Goal: Task Accomplishment & Management: Manage account settings

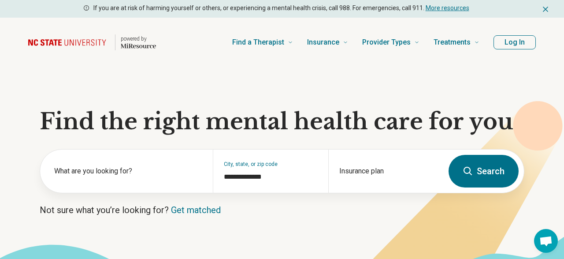
click at [528, 38] on button "Log In" at bounding box center [515, 42] width 42 height 14
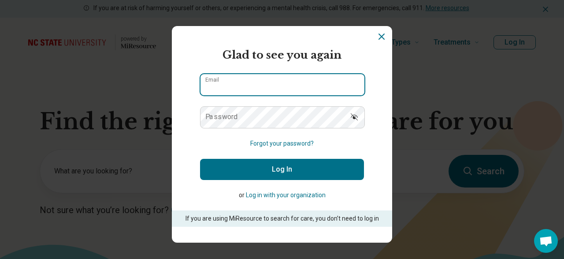
click at [268, 79] on input "Email" at bounding box center [283, 84] width 164 height 21
type input "**********"
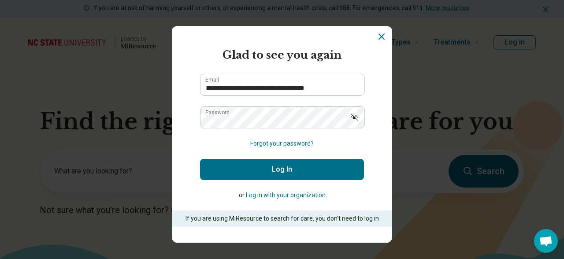
click at [276, 170] on button "Log In" at bounding box center [282, 169] width 164 height 21
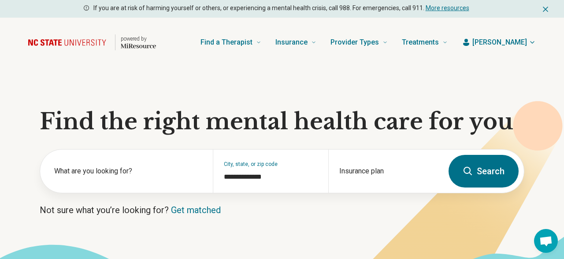
click at [532, 47] on button "[PERSON_NAME]" at bounding box center [499, 42] width 74 height 11
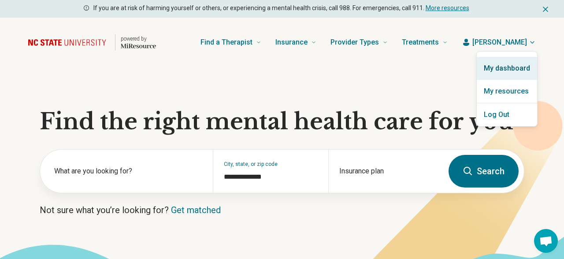
click at [509, 62] on link "My dashboard" at bounding box center [507, 68] width 60 height 23
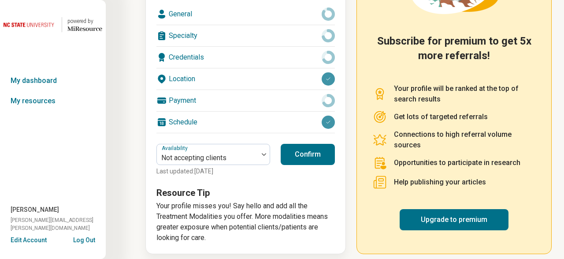
scroll to position [166, 0]
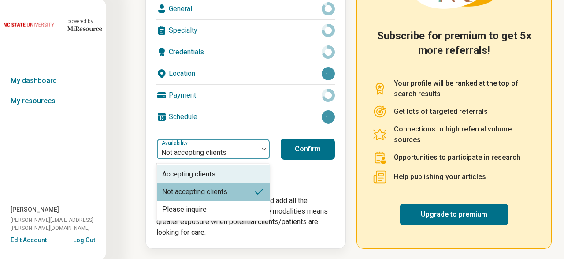
click at [258, 148] on div "Not accepting clients" at bounding box center [207, 148] width 101 height 19
click at [231, 173] on div "Accepting clients" at bounding box center [213, 174] width 113 height 18
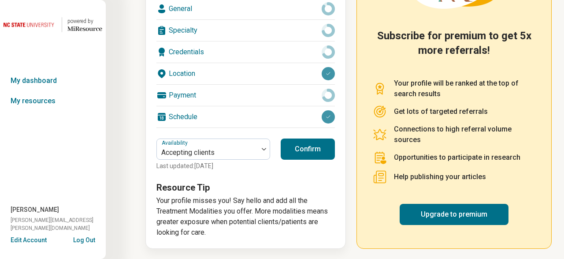
click at [309, 146] on button "Confirm" at bounding box center [308, 148] width 54 height 21
click at [282, 113] on div "Schedule" at bounding box center [246, 116] width 179 height 21
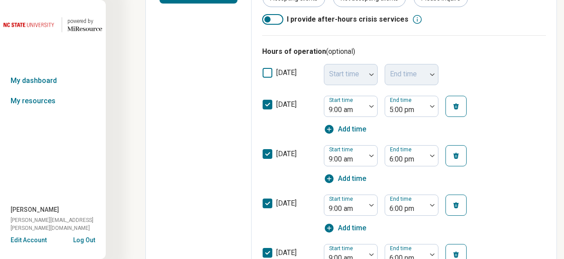
scroll to position [258, 0]
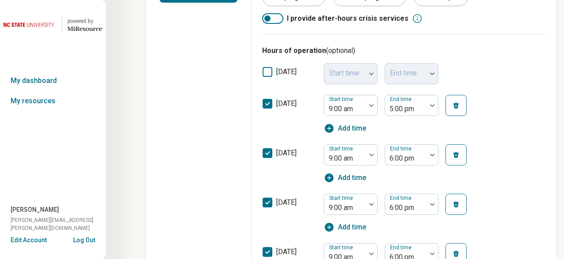
click at [264, 101] on icon at bounding box center [268, 104] width 10 height 10
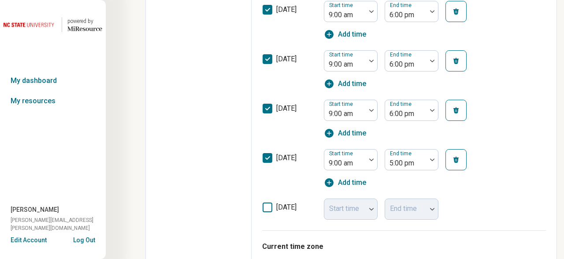
scroll to position [390, 0]
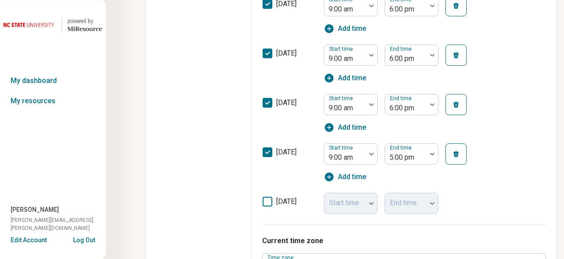
click at [265, 151] on icon at bounding box center [268, 152] width 10 height 10
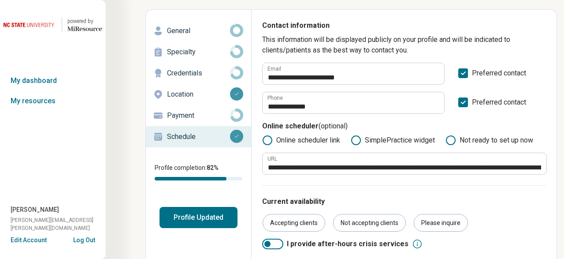
scroll to position [0, 0]
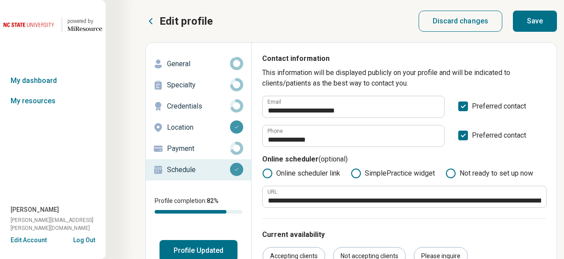
click at [544, 27] on button "Save" at bounding box center [535, 21] width 44 height 21
click at [188, 61] on p "General" at bounding box center [198, 64] width 63 height 11
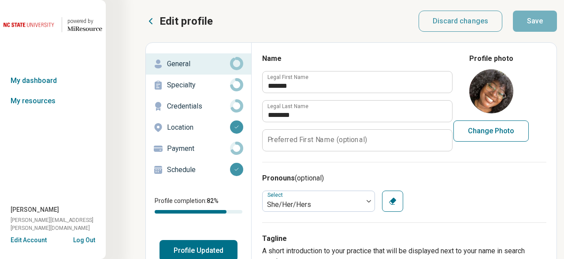
click at [170, 86] on p "Specialty" at bounding box center [198, 85] width 63 height 11
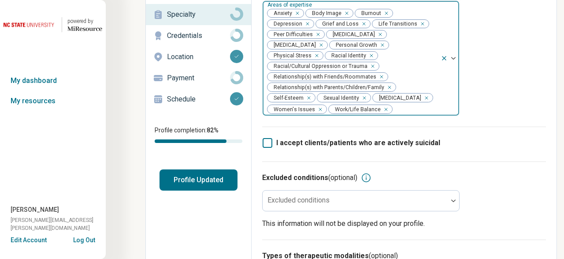
click at [455, 116] on div "80 results available. Use Up and Down to choose options, press Enter to select …" at bounding box center [361, 58] width 198 height 116
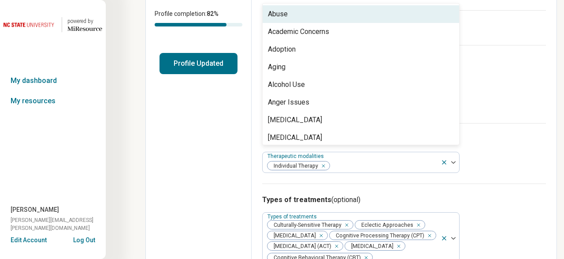
scroll to position [188, 0]
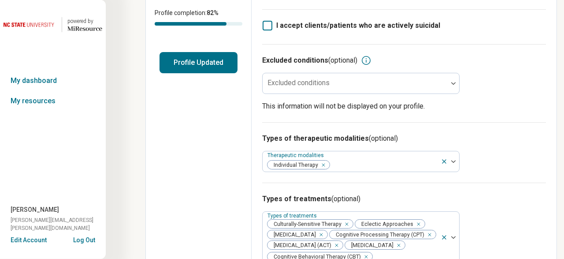
click at [522, 17] on div "I accept clients/patients who are actively suicidal" at bounding box center [404, 26] width 284 height 35
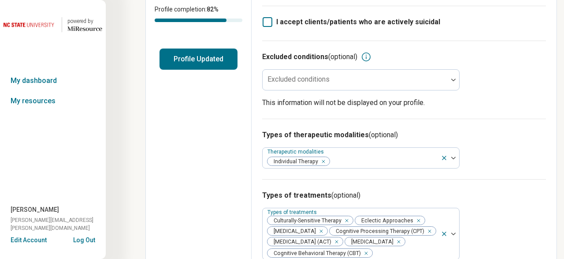
scroll to position [192, 0]
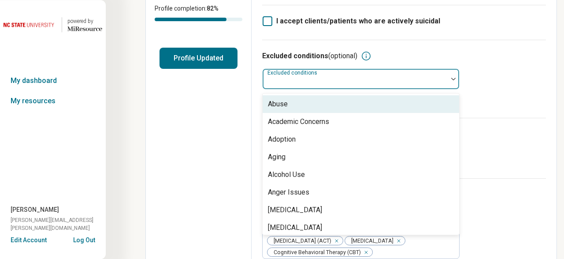
click at [452, 80] on img at bounding box center [453, 79] width 4 height 3
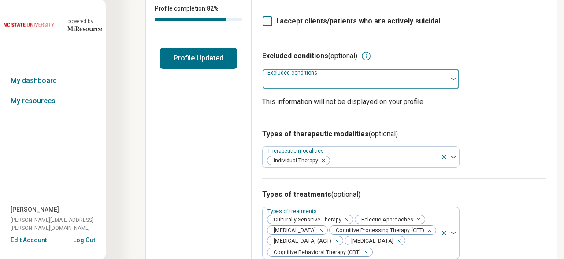
click at [455, 79] on img at bounding box center [453, 79] width 4 height 3
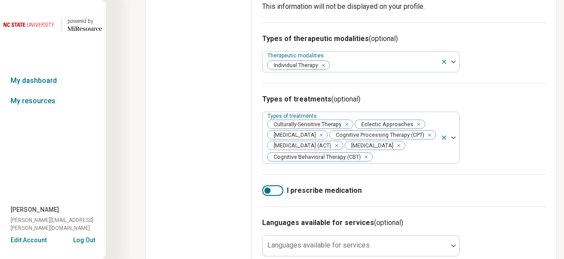
scroll to position [304, 0]
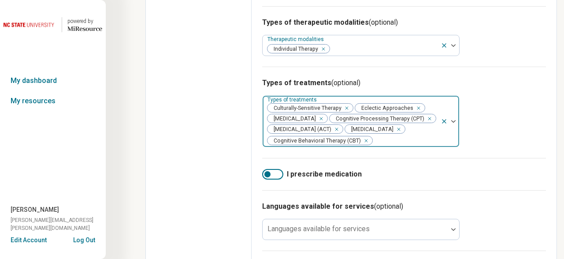
click at [318, 120] on icon "Remove [object Object]" at bounding box center [319, 118] width 3 height 3
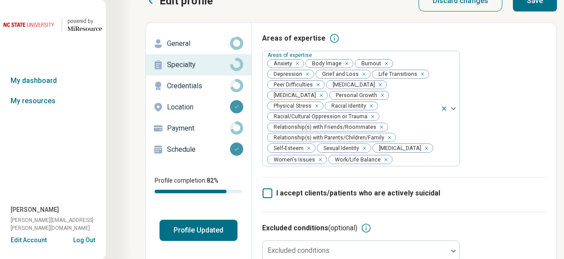
scroll to position [0, 0]
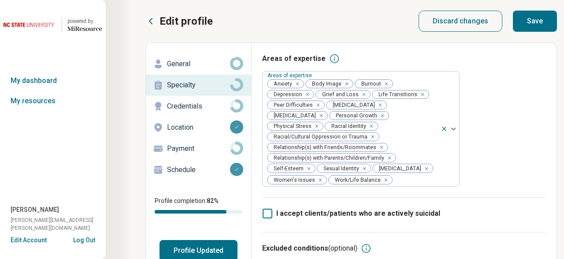
click at [544, 24] on button "Save" at bounding box center [535, 21] width 44 height 21
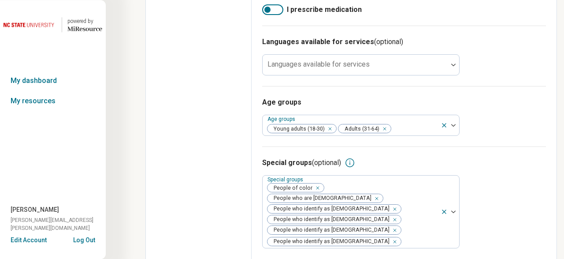
scroll to position [479, 0]
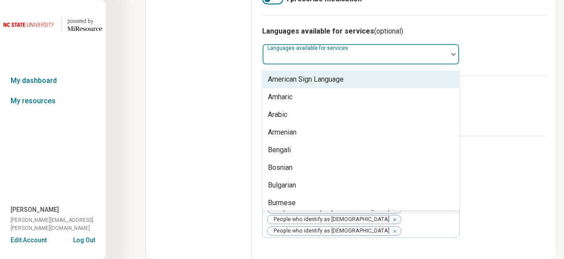
click at [389, 60] on div at bounding box center [355, 54] width 185 height 19
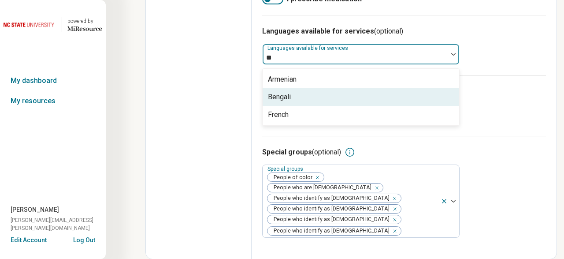
type input "*"
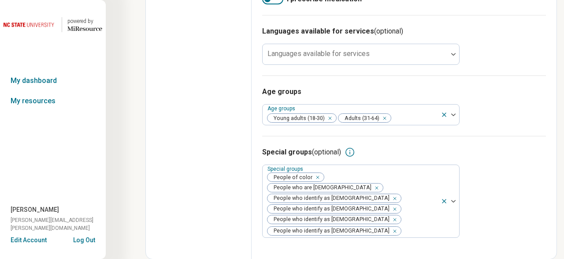
click at [486, 37] on h3 "Languages available for services (optional)" at bounding box center [404, 31] width 284 height 11
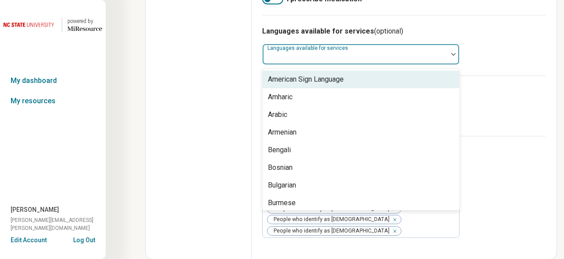
click at [394, 60] on div at bounding box center [355, 54] width 185 height 19
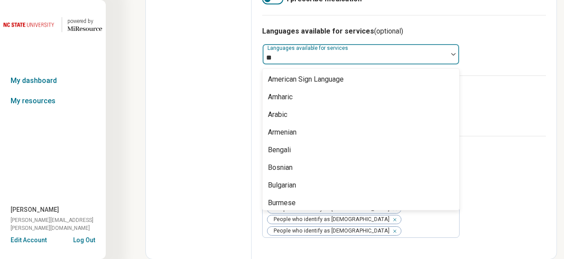
type input "*"
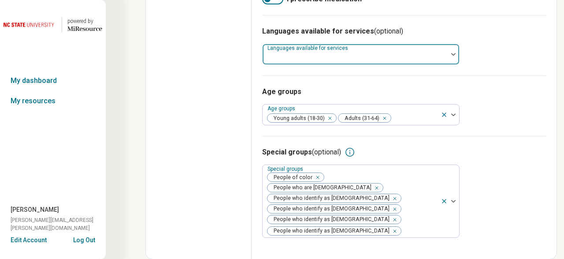
click at [455, 64] on div at bounding box center [453, 54] width 11 height 20
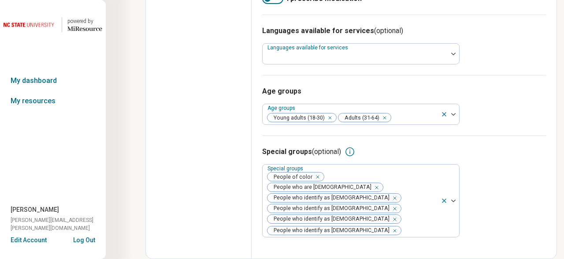
scroll to position [0, 0]
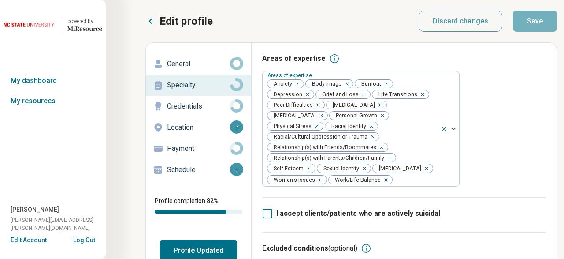
click at [183, 101] on div "Credentials" at bounding box center [198, 106] width 91 height 14
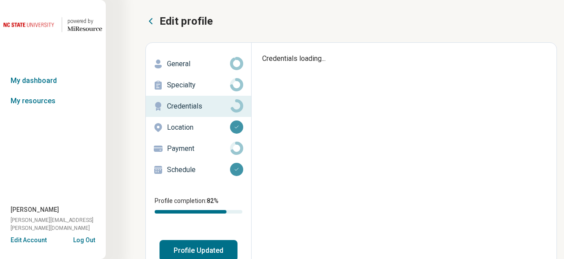
type textarea "*"
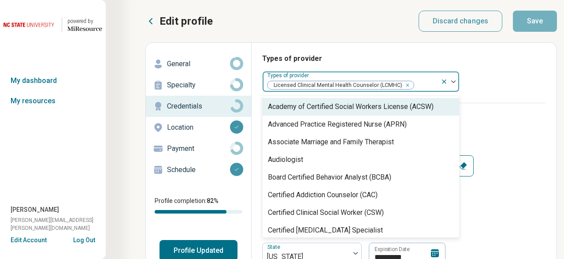
click at [454, 81] on img at bounding box center [453, 81] width 4 height 3
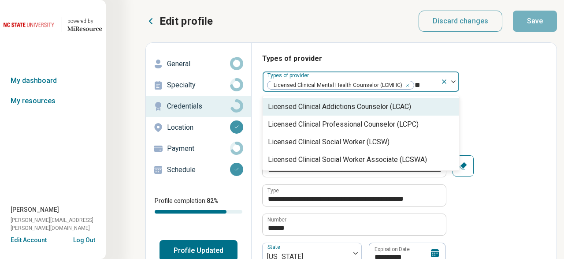
type input "*"
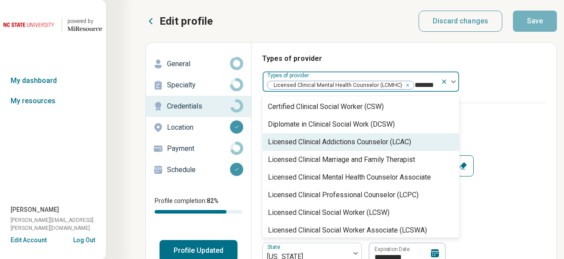
type input "********"
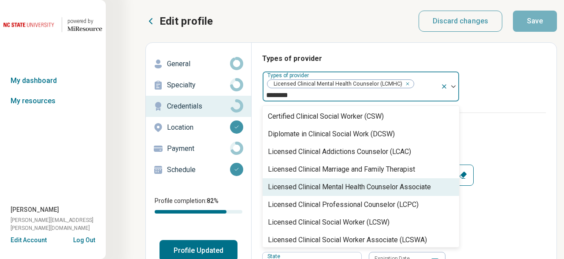
click at [424, 182] on div "Licensed Clinical Mental Health Counselor Associate" at bounding box center [349, 187] width 163 height 11
type textarea "*"
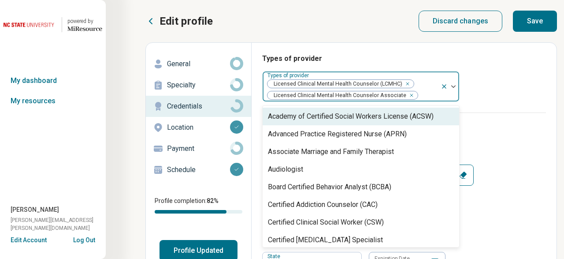
click at [404, 82] on icon "Remove [object Object]" at bounding box center [405, 83] width 3 height 3
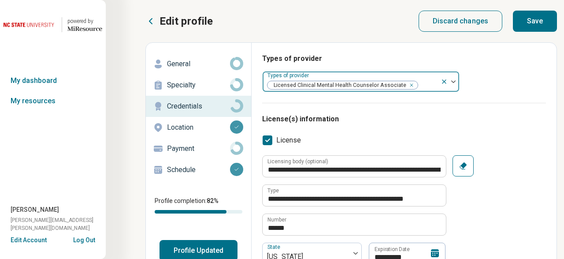
click at [455, 81] on img at bounding box center [453, 81] width 4 height 3
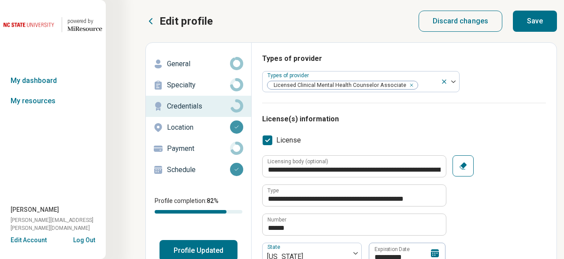
click at [530, 19] on button "Save" at bounding box center [535, 21] width 44 height 21
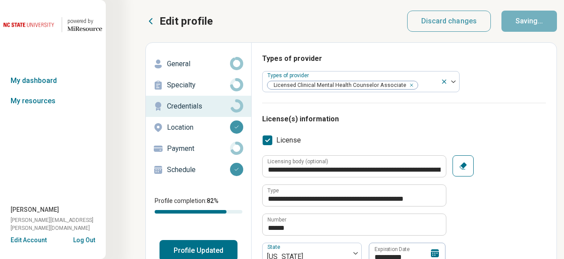
type textarea "*"
click at [191, 144] on p "Payment" at bounding box center [198, 148] width 63 height 11
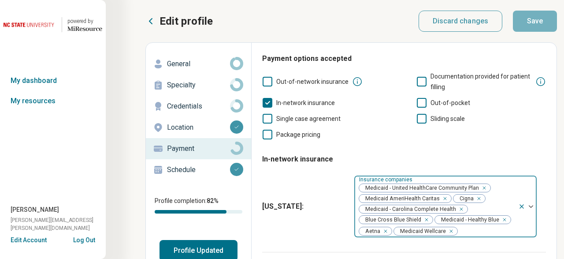
click at [486, 186] on div "Remove [object Object]" at bounding box center [482, 188] width 11 height 11
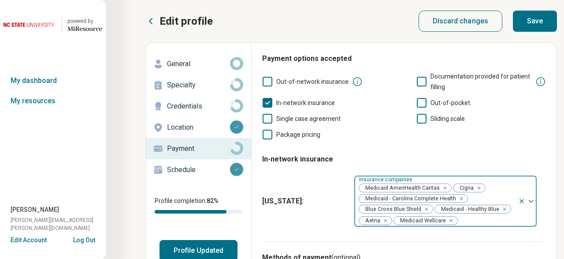
click at [443, 189] on icon "Remove [object Object]" at bounding box center [443, 188] width 6 height 6
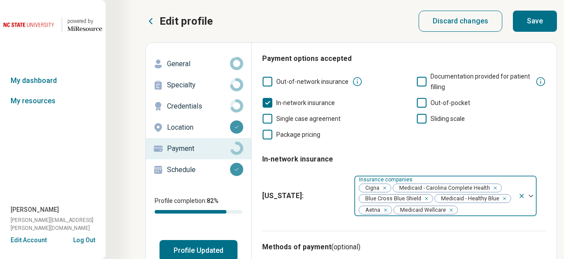
click at [423, 105] on icon at bounding box center [422, 103] width 10 height 10
click at [541, 16] on button "Save" at bounding box center [535, 21] width 44 height 21
click at [187, 252] on button "Profile Updated" at bounding box center [199, 250] width 78 height 21
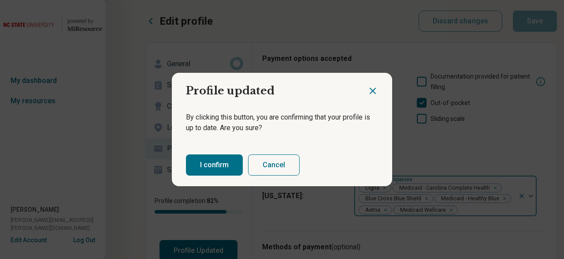
click at [214, 163] on button "I confirm" at bounding box center [214, 164] width 57 height 21
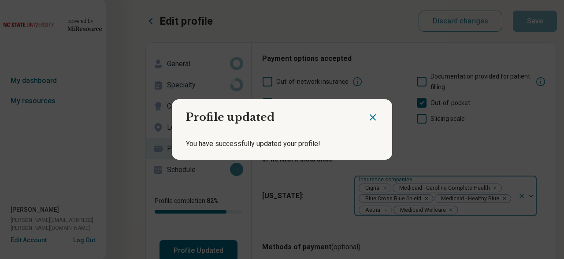
click at [373, 117] on icon "Close dialog" at bounding box center [372, 117] width 5 height 5
